Goal: Task Accomplishment & Management: Complete application form

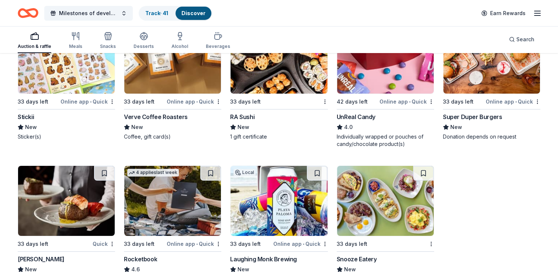
scroll to position [2617, 0]
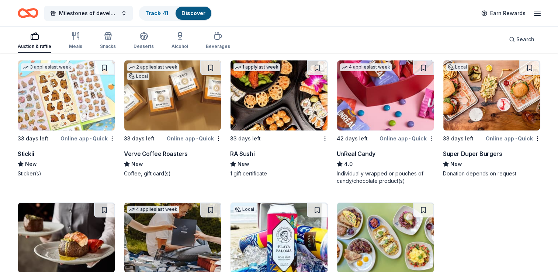
click at [373, 122] on img at bounding box center [385, 95] width 97 height 70
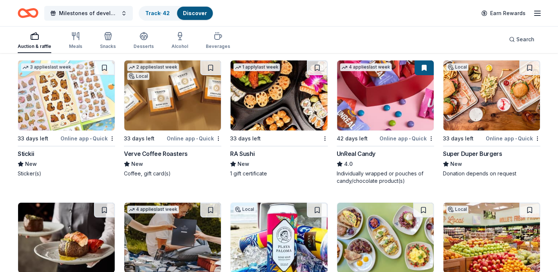
click at [474, 109] on img at bounding box center [491, 95] width 97 height 70
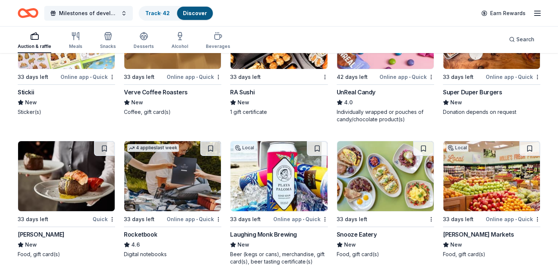
scroll to position [2690, 0]
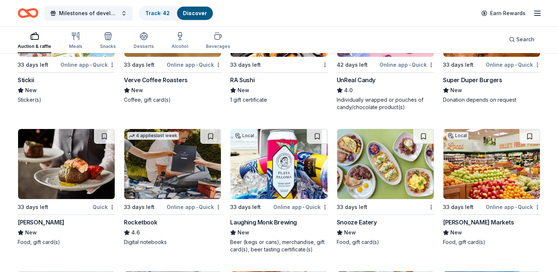
click at [60, 184] on img at bounding box center [66, 164] width 97 height 70
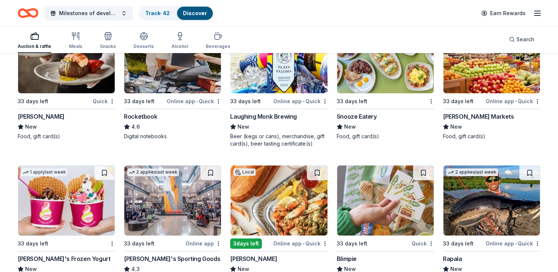
scroll to position [2875, 0]
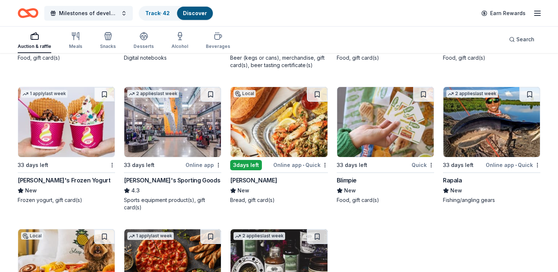
click at [75, 131] on img at bounding box center [66, 122] width 97 height 70
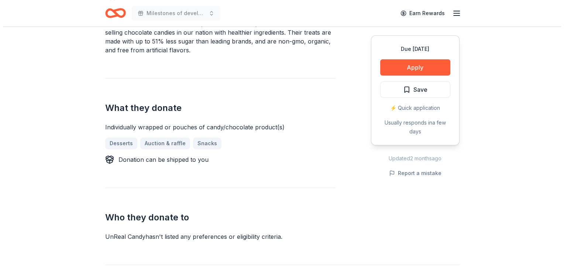
scroll to position [258, 0]
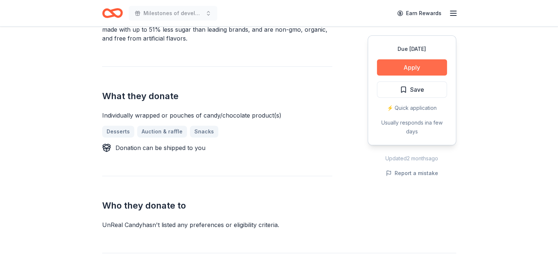
click at [406, 66] on button "Apply" at bounding box center [412, 67] width 70 height 16
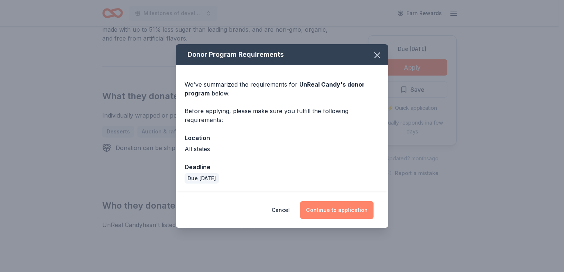
click at [350, 212] on button "Continue to application" at bounding box center [336, 210] width 73 height 18
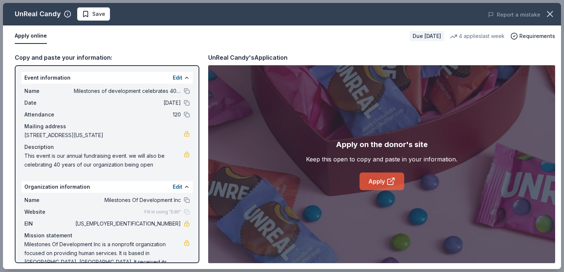
click at [385, 188] on link "Apply" at bounding box center [381, 182] width 45 height 18
click at [99, 15] on span "Save" at bounding box center [98, 14] width 13 height 9
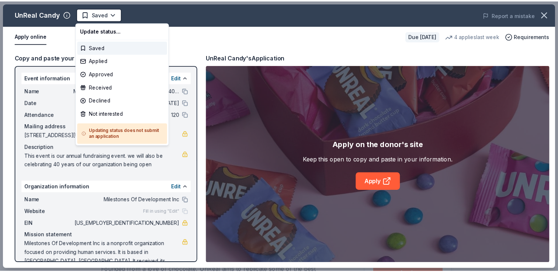
scroll to position [0, 0]
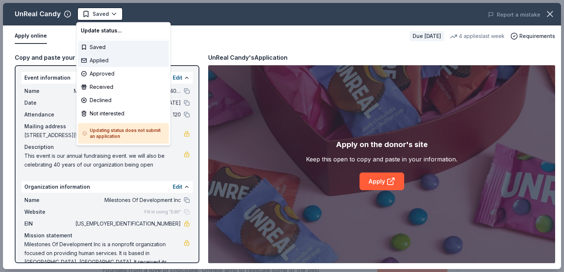
click at [101, 63] on div "Applied" at bounding box center [123, 60] width 91 height 13
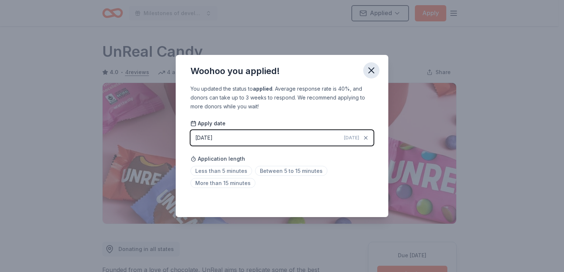
click at [374, 70] on icon "button" at bounding box center [371, 70] width 10 height 10
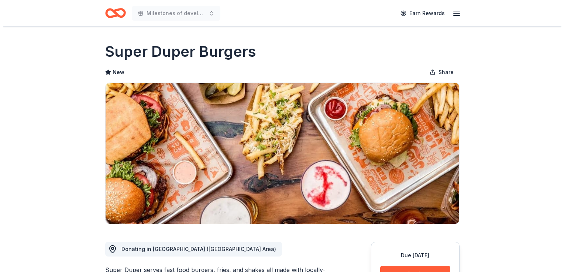
scroll to position [111, 0]
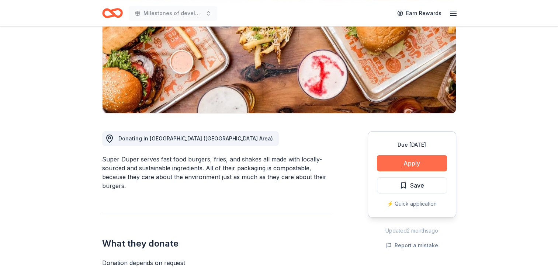
click at [433, 167] on button "Apply" at bounding box center [412, 163] width 70 height 16
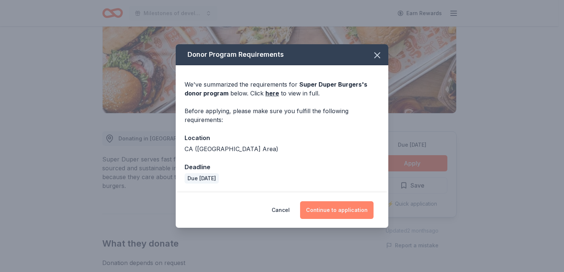
click at [357, 212] on button "Continue to application" at bounding box center [336, 210] width 73 height 18
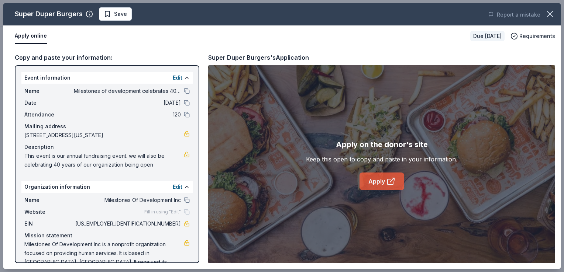
click at [369, 178] on link "Apply" at bounding box center [381, 182] width 45 height 18
click at [380, 181] on link "Apply" at bounding box center [381, 182] width 45 height 18
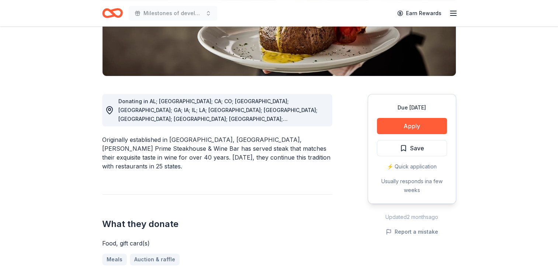
scroll to position [184, 0]
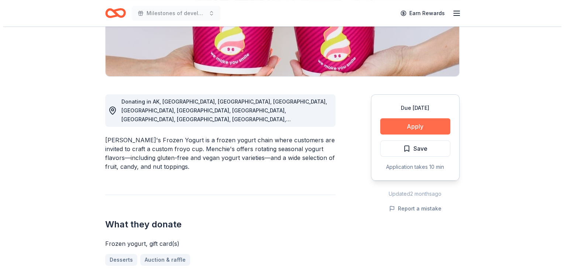
scroll to position [148, 0]
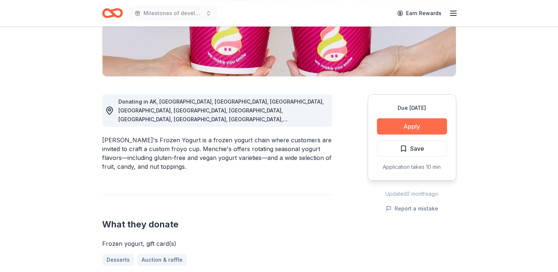
click at [403, 126] on button "Apply" at bounding box center [412, 126] width 70 height 16
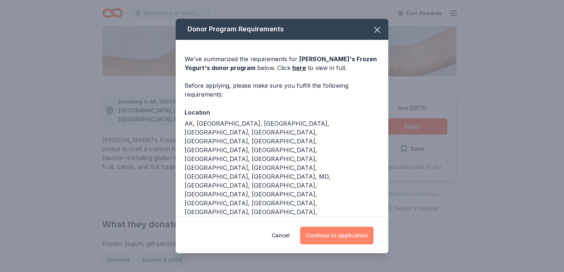
click at [329, 227] on button "Continue to application" at bounding box center [336, 236] width 73 height 18
